Goal: Task Accomplishment & Management: Use online tool/utility

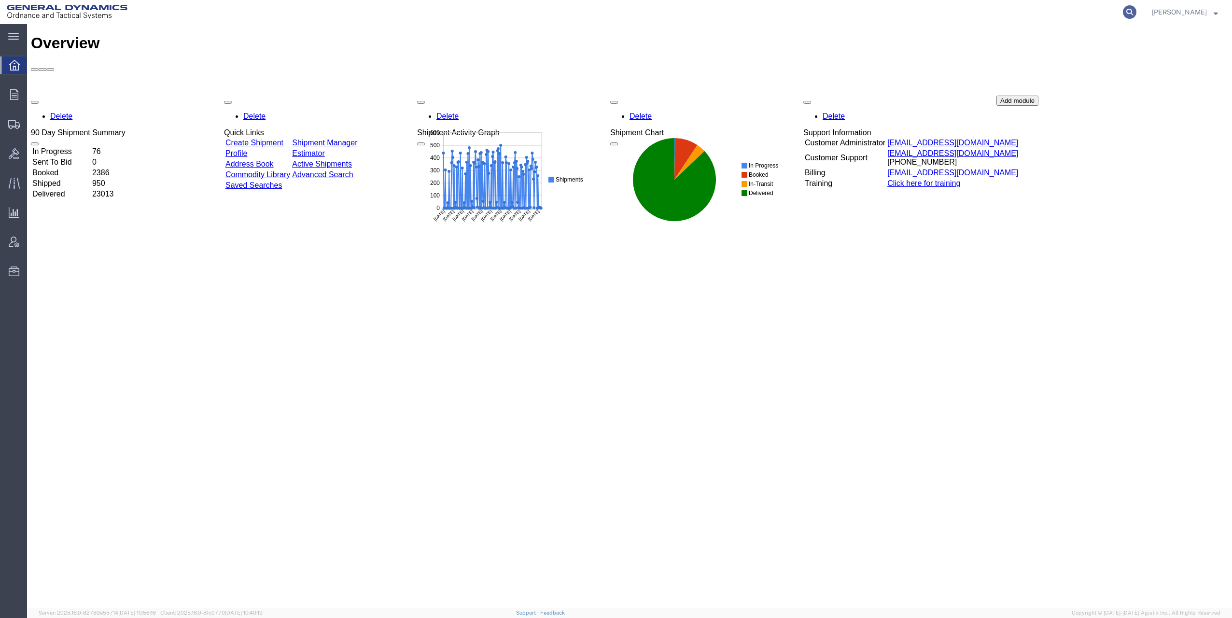
click at [1134, 10] on icon at bounding box center [1129, 12] width 14 height 14
paste input "56441239"
type input "56441239"
click at [1131, 12] on icon at bounding box center [1129, 12] width 14 height 14
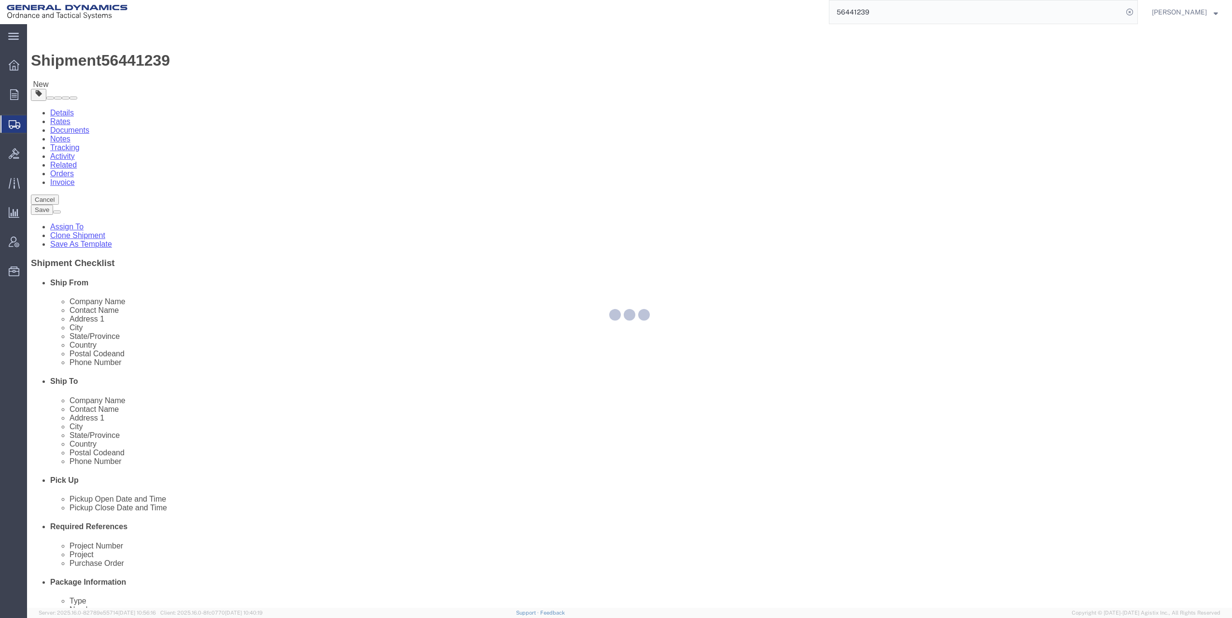
select select
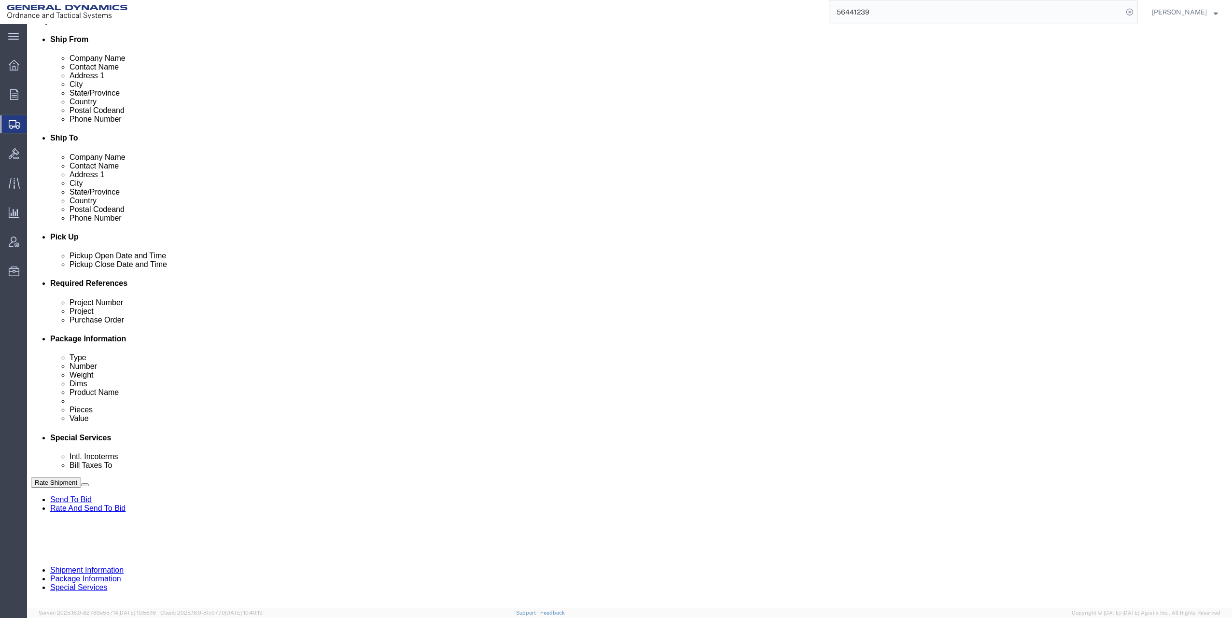
scroll to position [246, 0]
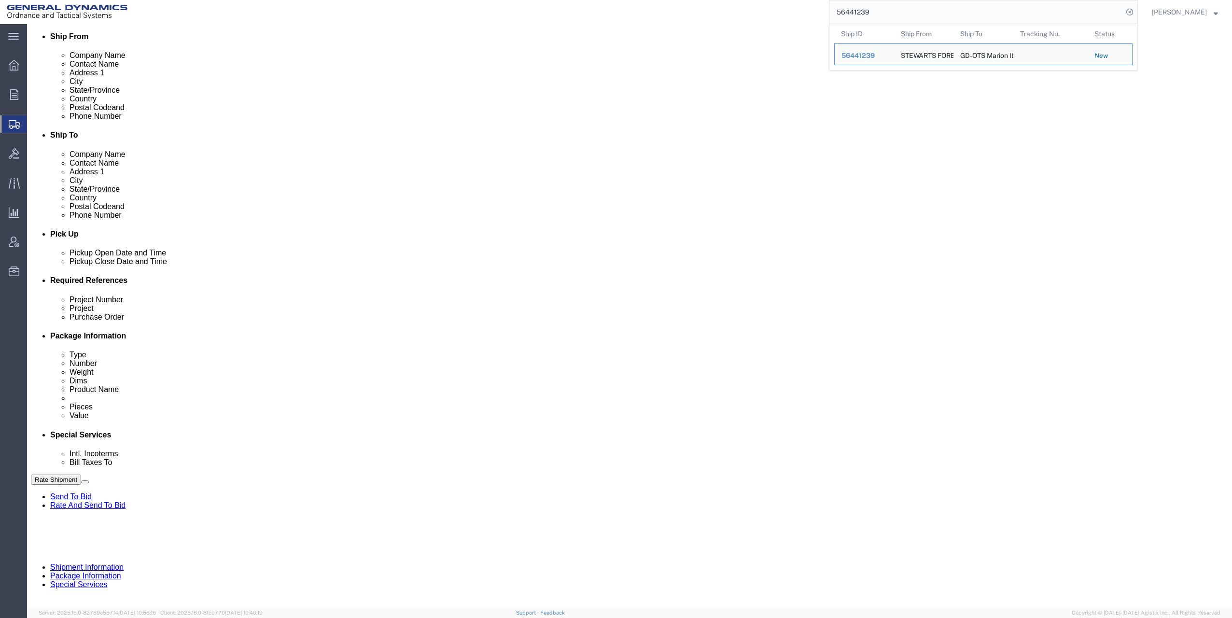
click input "text"
type input "M119A2 DO2"
click input "text"
type input "98120"
click input "98120"
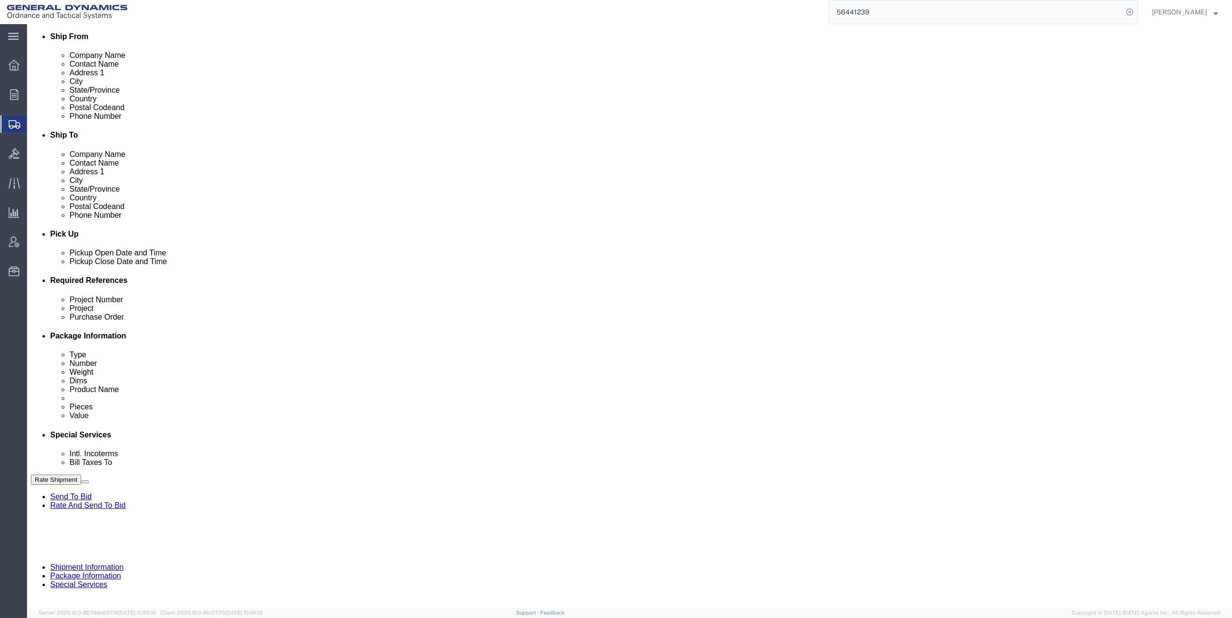
drag, startPoint x: 178, startPoint y: 348, endPoint x: 258, endPoint y: 355, distance: 80.4
click div "Project Number 98120"
type input "30100339"
click div "Leg 1 Mode Select Air Less than Truckload Multi-Leg Ocean Freight Rail Small Pa…"
click div "[DATE] 1:00 PM"
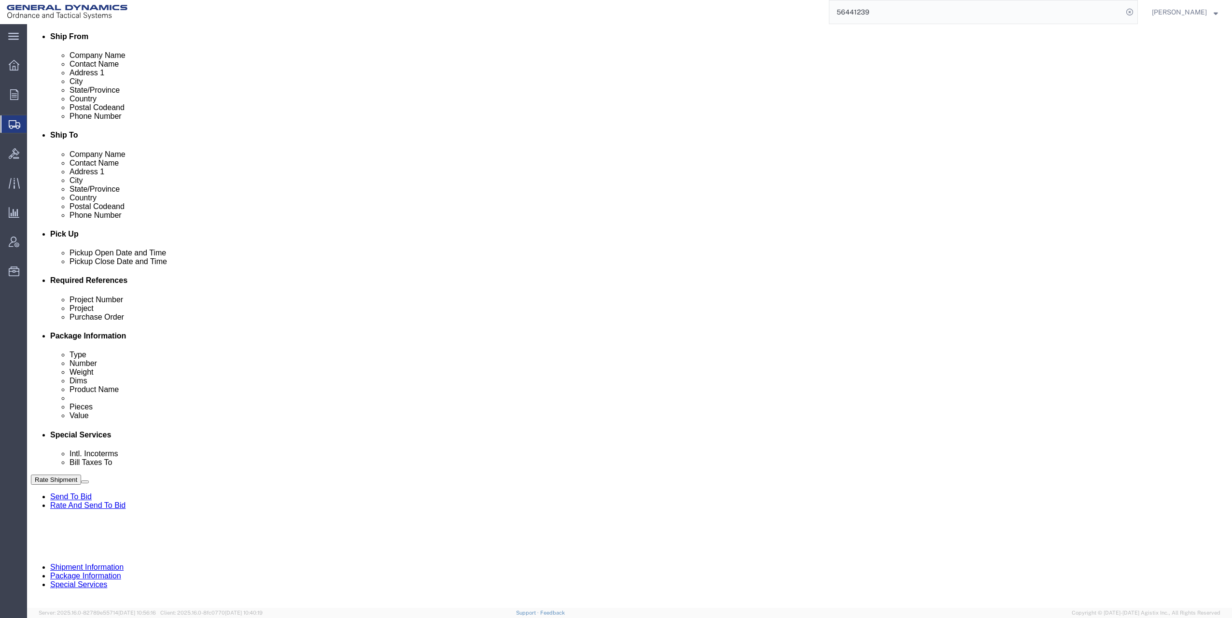
type input "5:00 PM"
click button "Apply"
click div
drag, startPoint x: 569, startPoint y: 430, endPoint x: 594, endPoint y: 429, distance: 24.2
click input "6:00 PM"
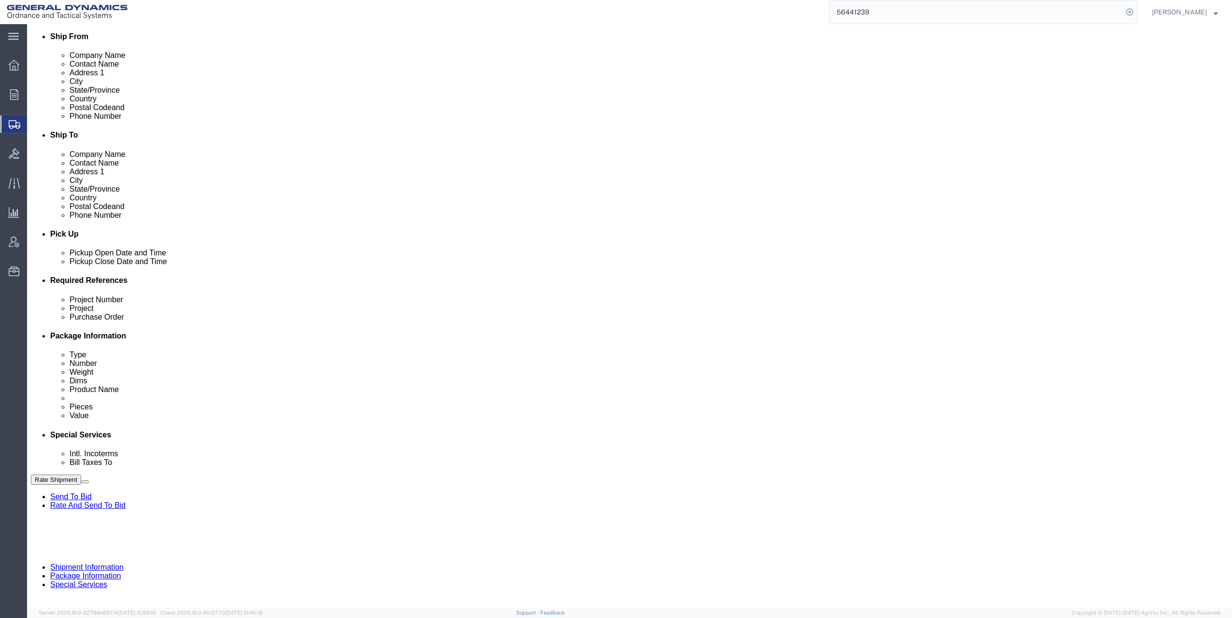
click input "6:00 PM"
type input "6:00 AM"
click button "Continue"
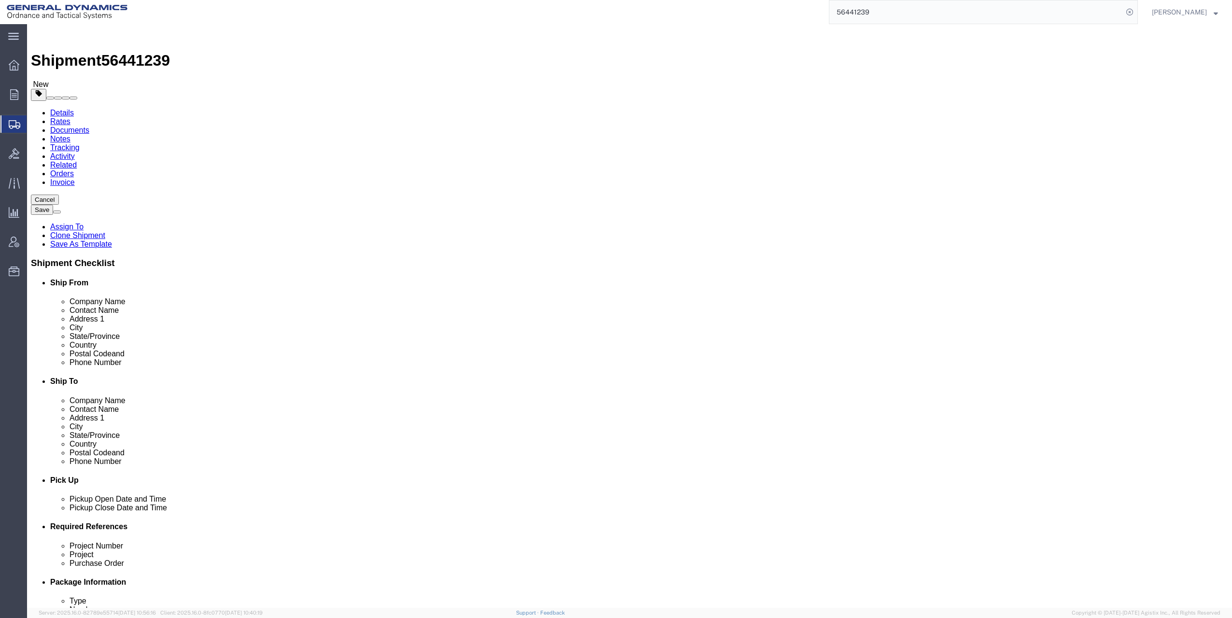
click dd "195.00 Each"
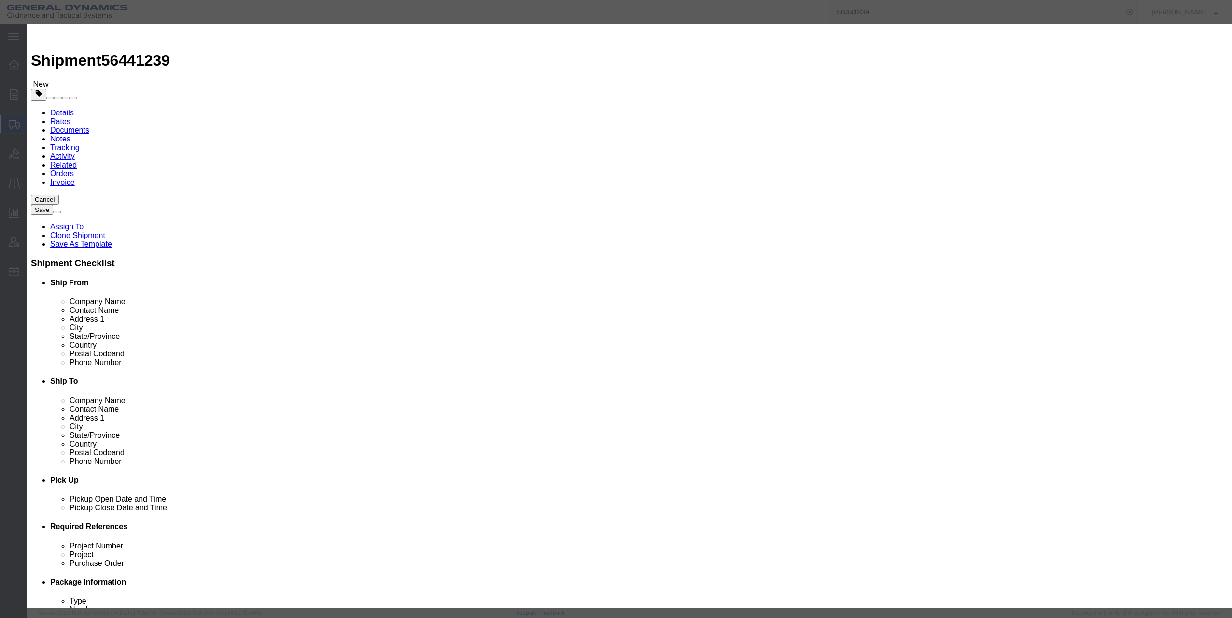
click select "Select 50 55 60 65 70 85 92.5 100 125 175 250 300 400"
select select "60"
click select "Select 50 55 60 65 70 85 92.5 100 125 175 250 300 400"
click button "Save & Close"
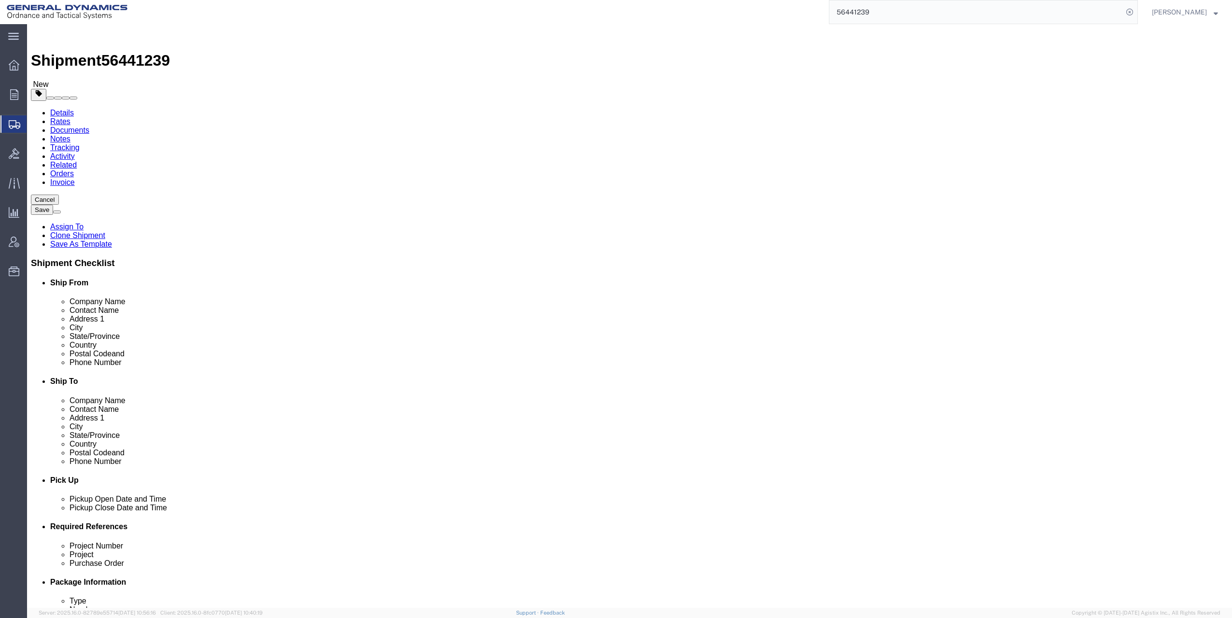
click button "Continue"
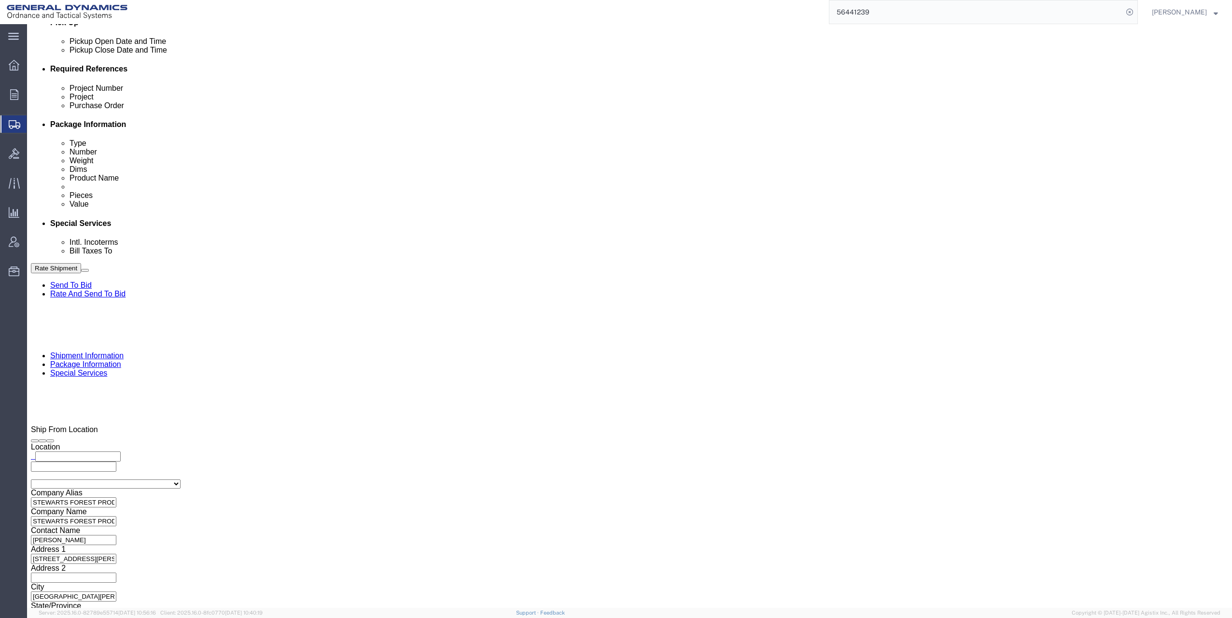
scroll to position [483, 0]
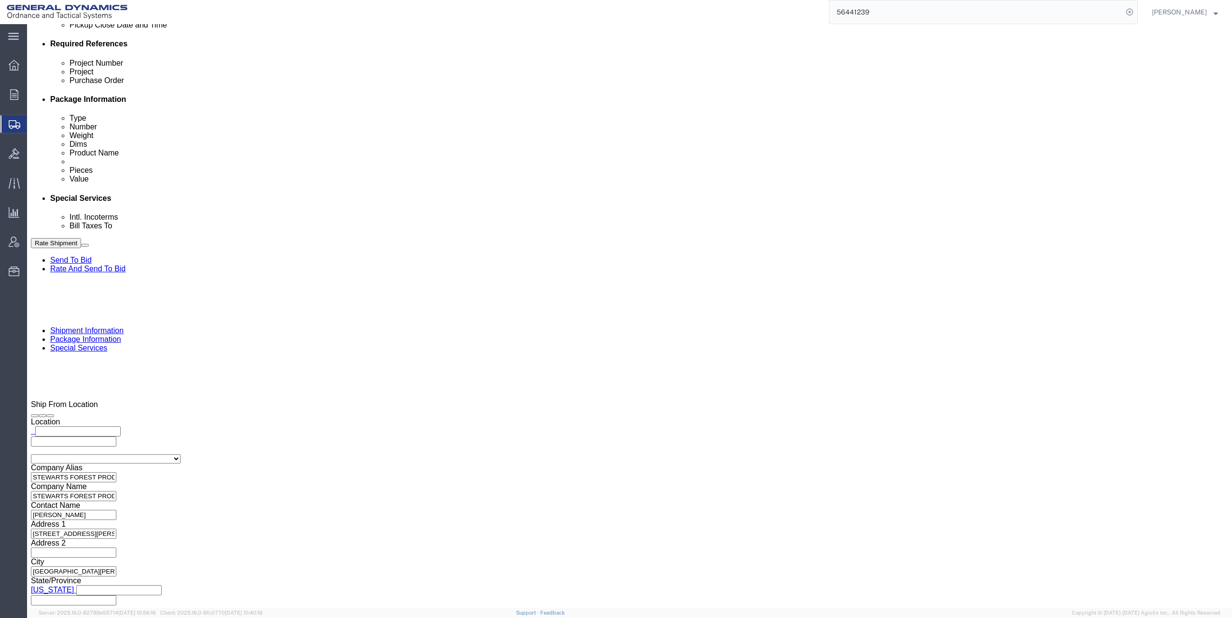
click button "Rate Shipment"
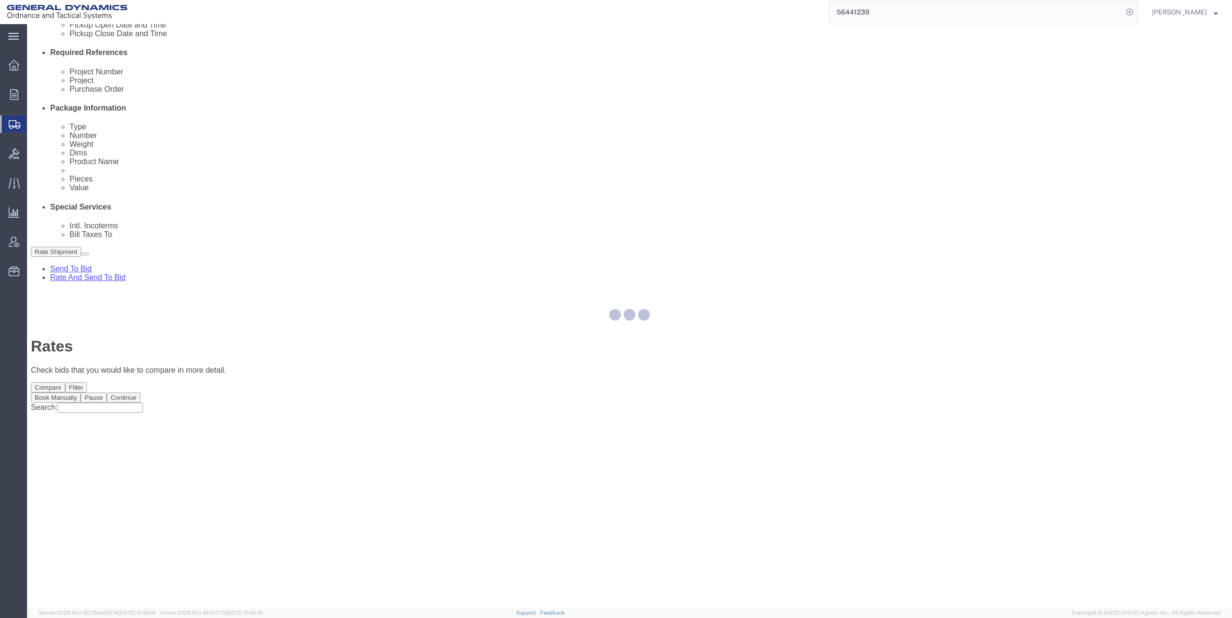
scroll to position [0, 0]
